Goal: Task Accomplishment & Management: Use online tool/utility

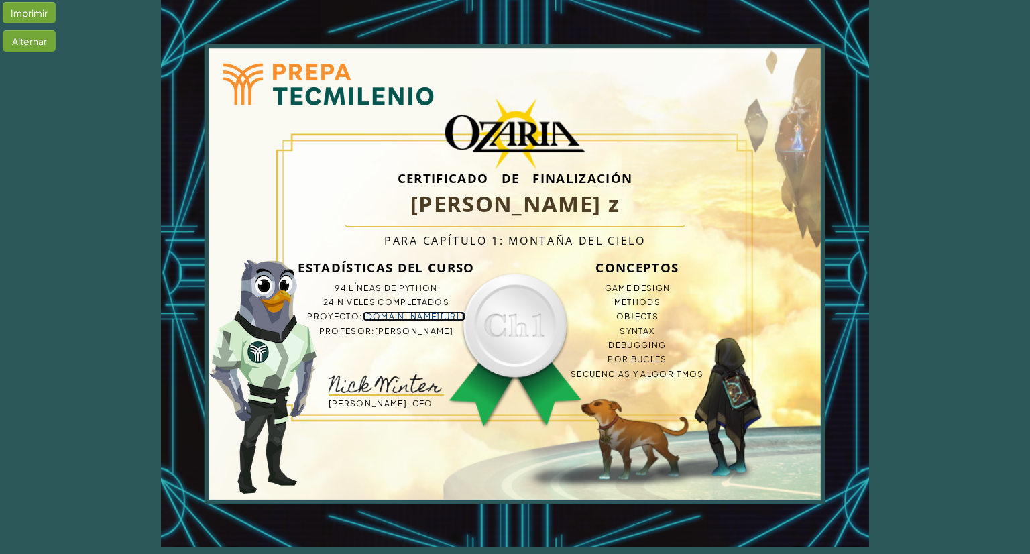
click at [442, 318] on link "bit.ly/4n8YtGk" at bounding box center [414, 316] width 103 height 10
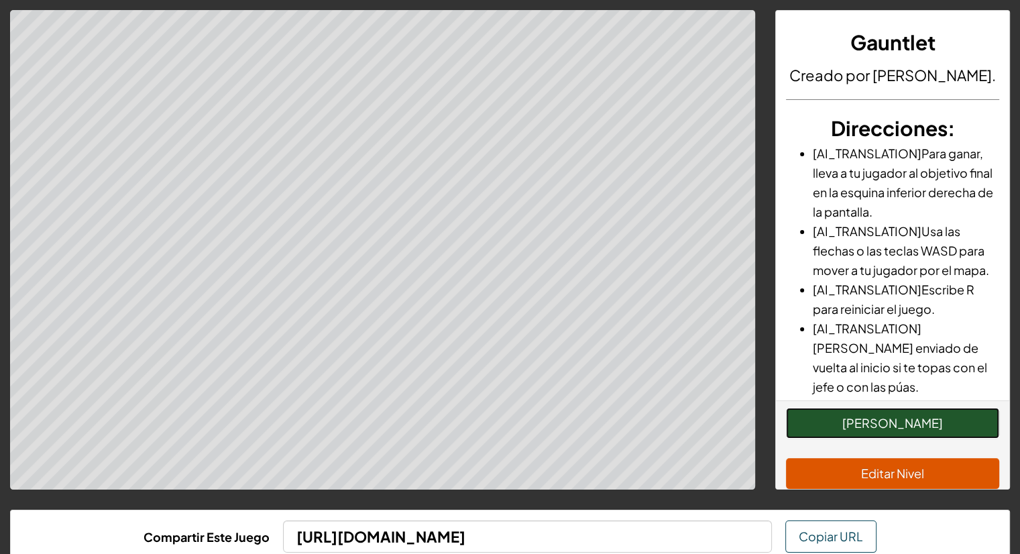
click at [887, 435] on button "[PERSON_NAME]" at bounding box center [892, 423] width 213 height 31
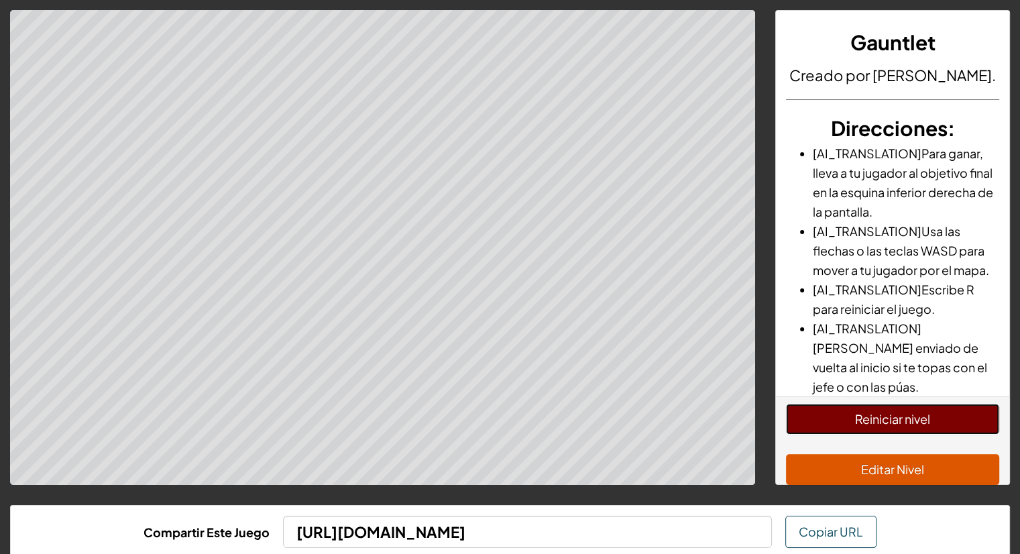
click at [938, 431] on button "Reiniciar nivel" at bounding box center [892, 419] width 213 height 31
click at [816, 450] on div "Reiniciar nivel Editar Nivel" at bounding box center [892, 440] width 233 height 88
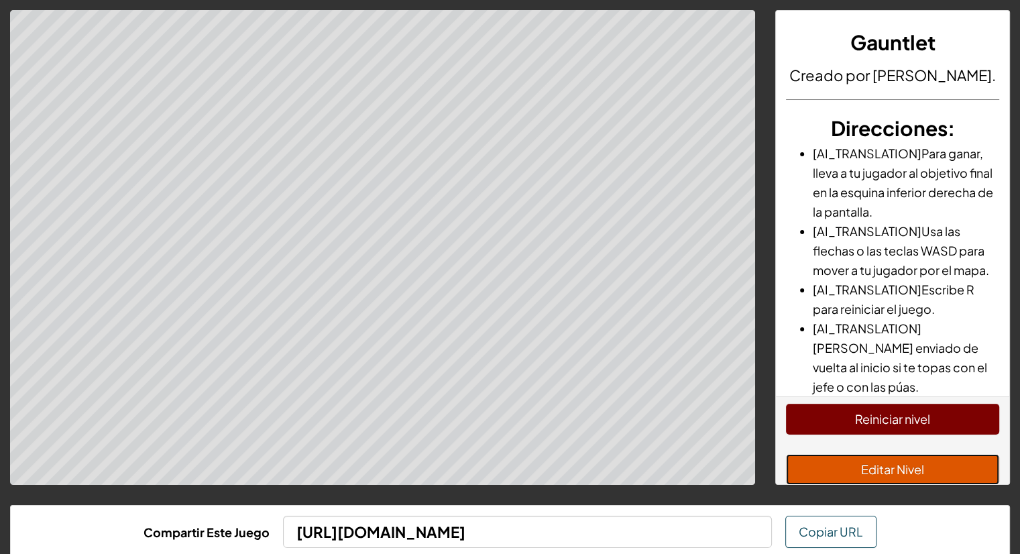
click at [947, 485] on button "Editar Nivel" at bounding box center [892, 469] width 213 height 31
